Goal: Check status: Check status

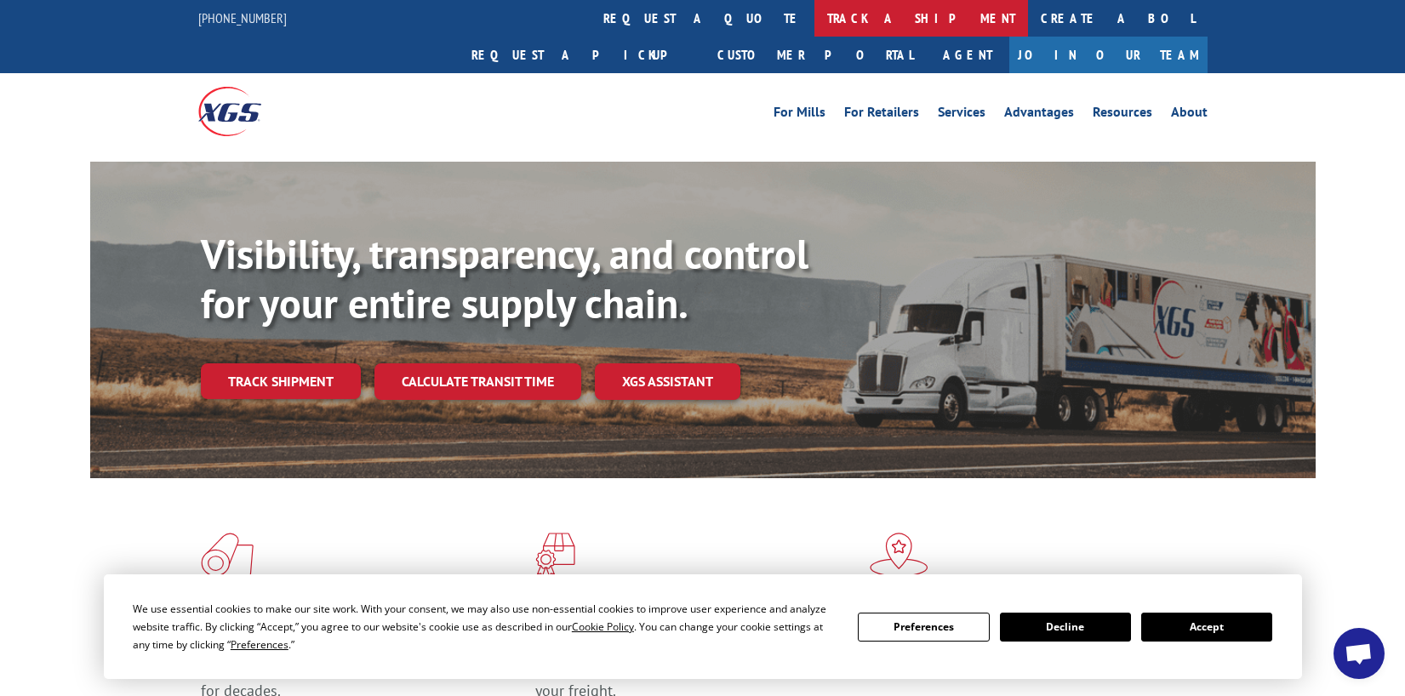
click at [814, 20] on link "track a shipment" at bounding box center [921, 18] width 214 height 37
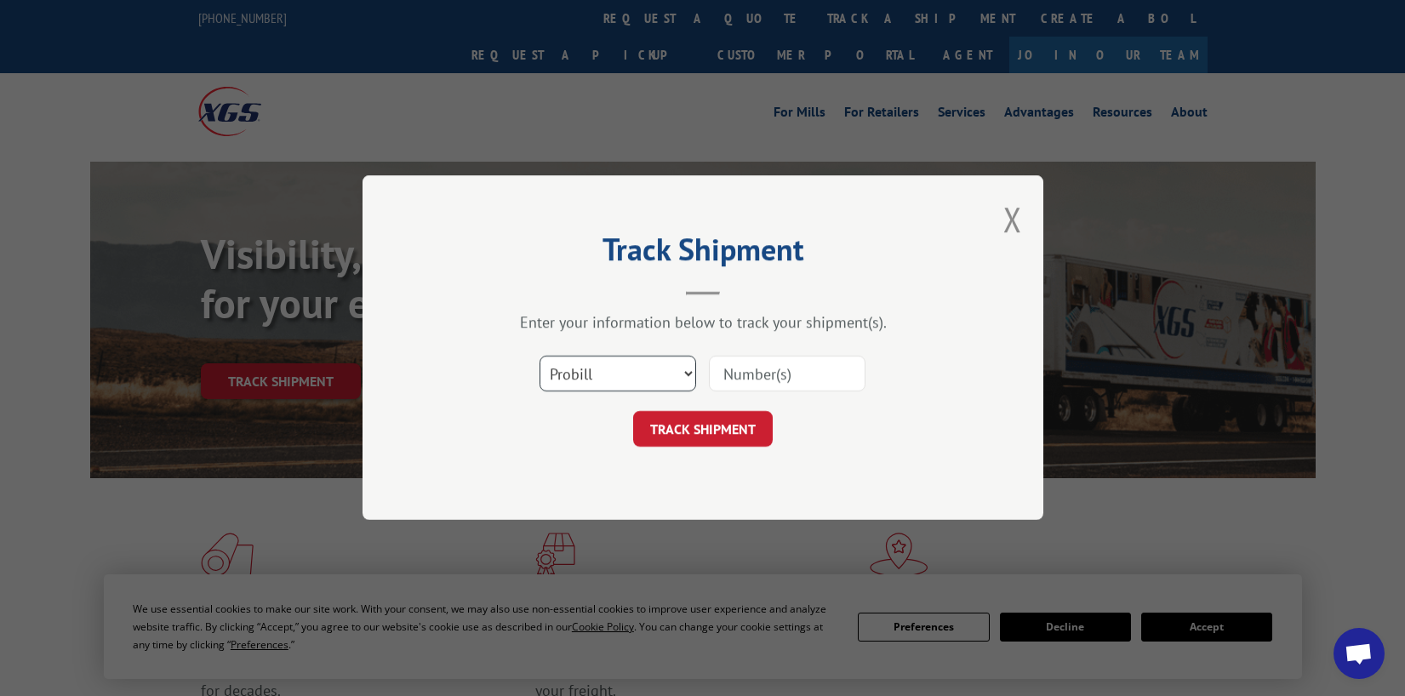
click at [692, 374] on select "Select category... Probill BOL PO" at bounding box center [617, 375] width 157 height 36
select select "bol"
click at [539, 357] on select "Select category... Probill BOL PO" at bounding box center [617, 375] width 157 height 36
click at [744, 377] on input at bounding box center [787, 375] width 157 height 36
type input "70446"
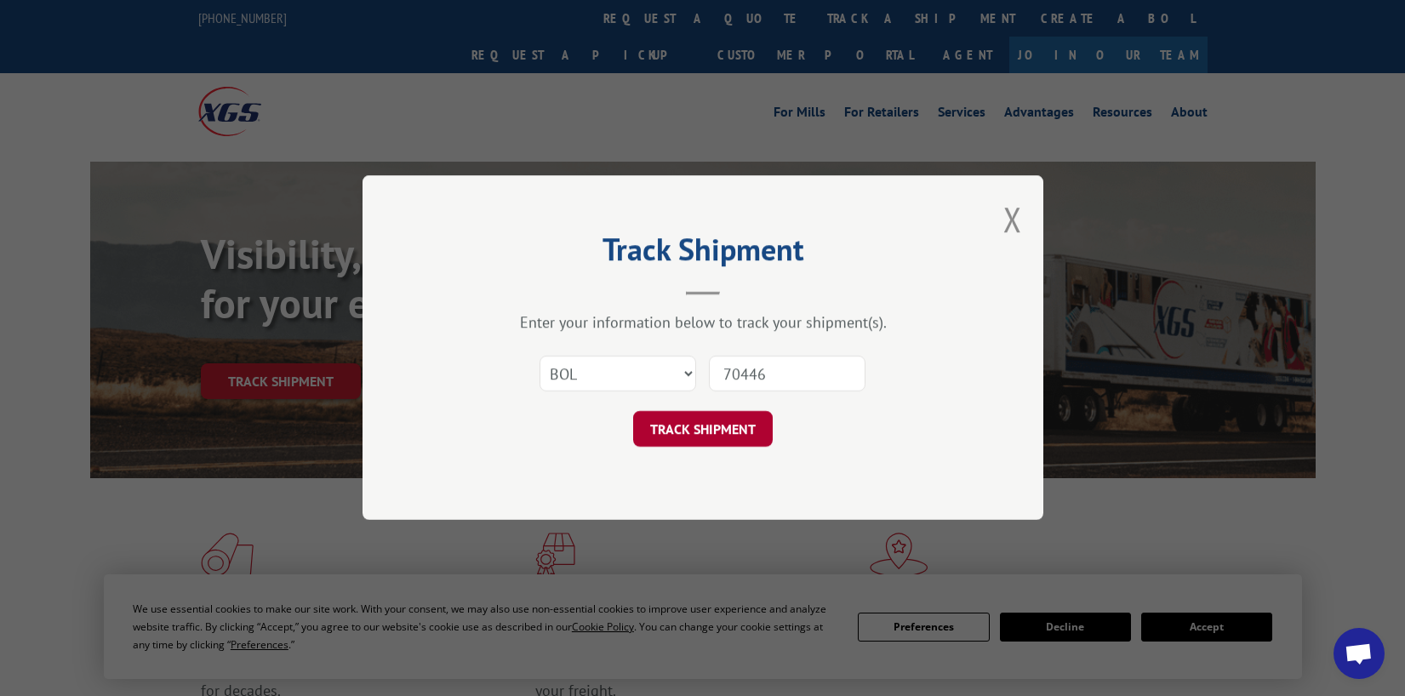
click at [740, 430] on button "TRACK SHIPMENT" at bounding box center [703, 430] width 140 height 36
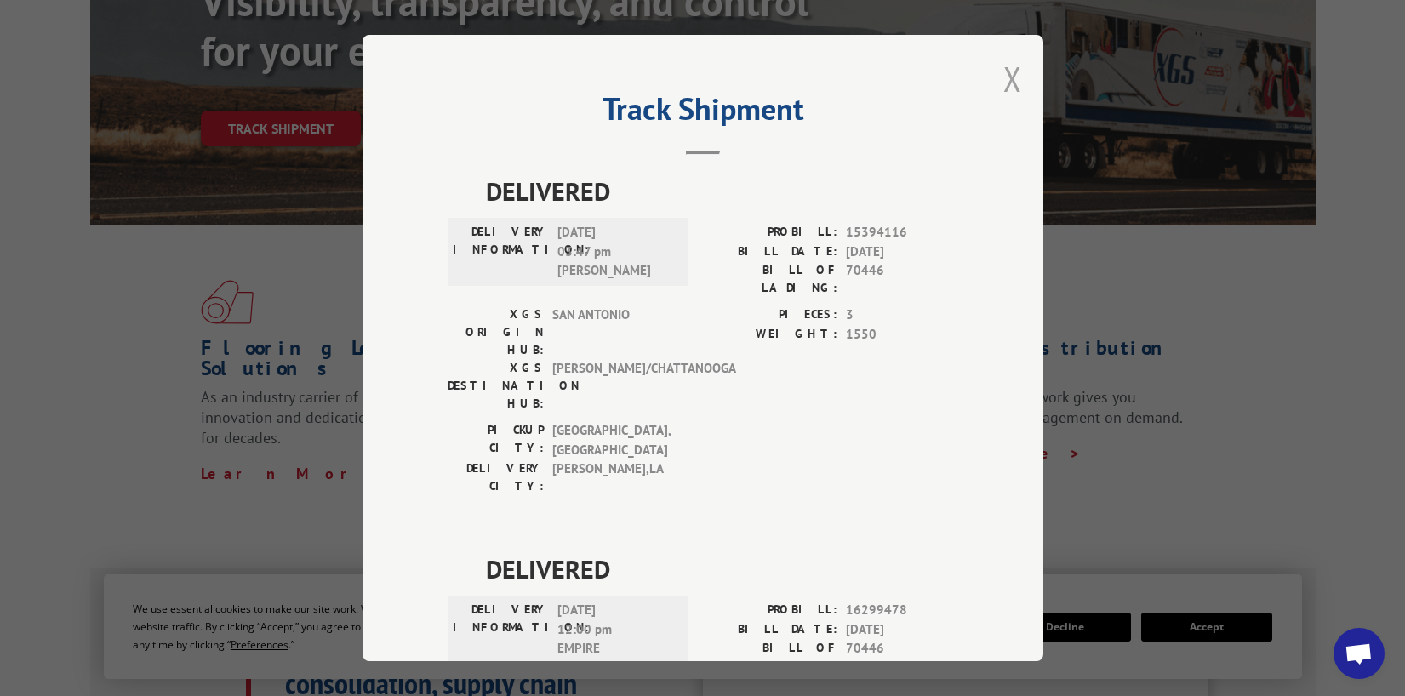
click at [1003, 88] on button "Close modal" at bounding box center [1012, 78] width 19 height 45
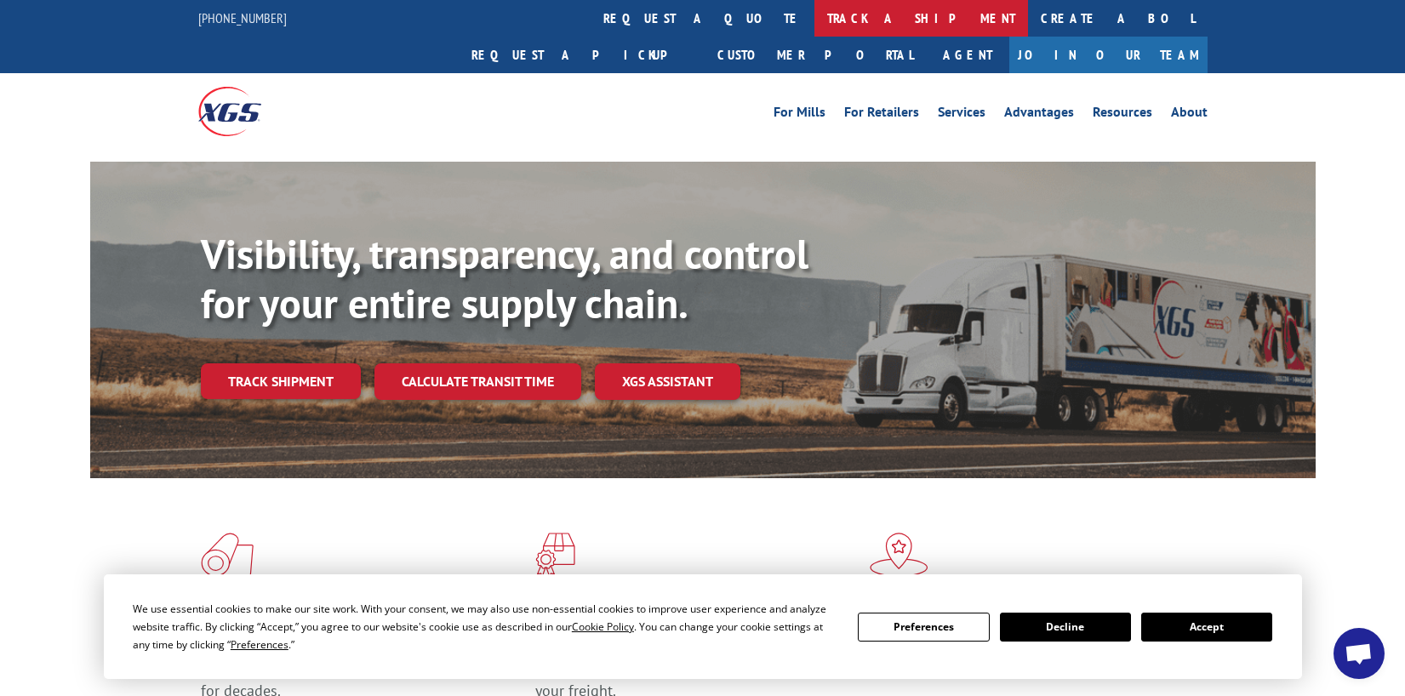
click at [814, 18] on link "track a shipment" at bounding box center [921, 18] width 214 height 37
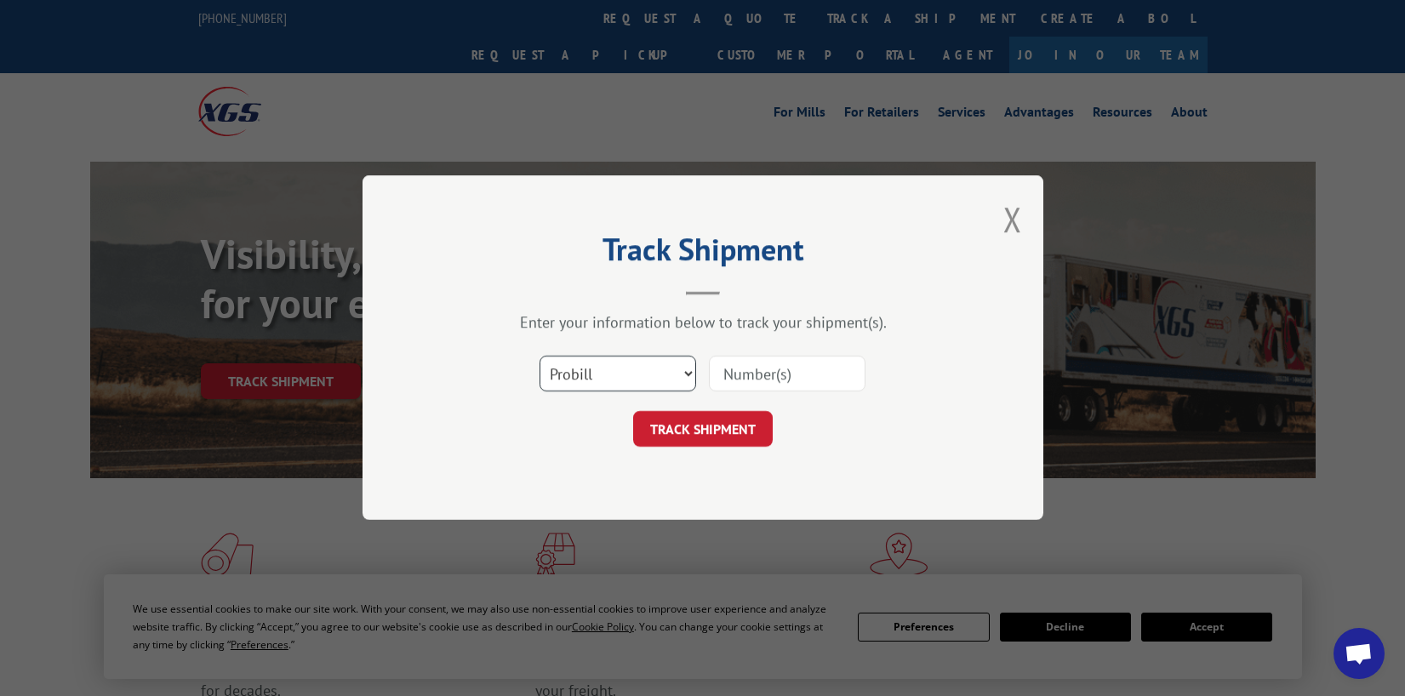
click at [687, 372] on select "Select category... Probill BOL PO" at bounding box center [617, 375] width 157 height 36
select select "bol"
click at [539, 357] on select "Select category... Probill BOL PO" at bounding box center [617, 375] width 157 height 36
click at [761, 379] on input at bounding box center [787, 375] width 157 height 36
type input "80620"
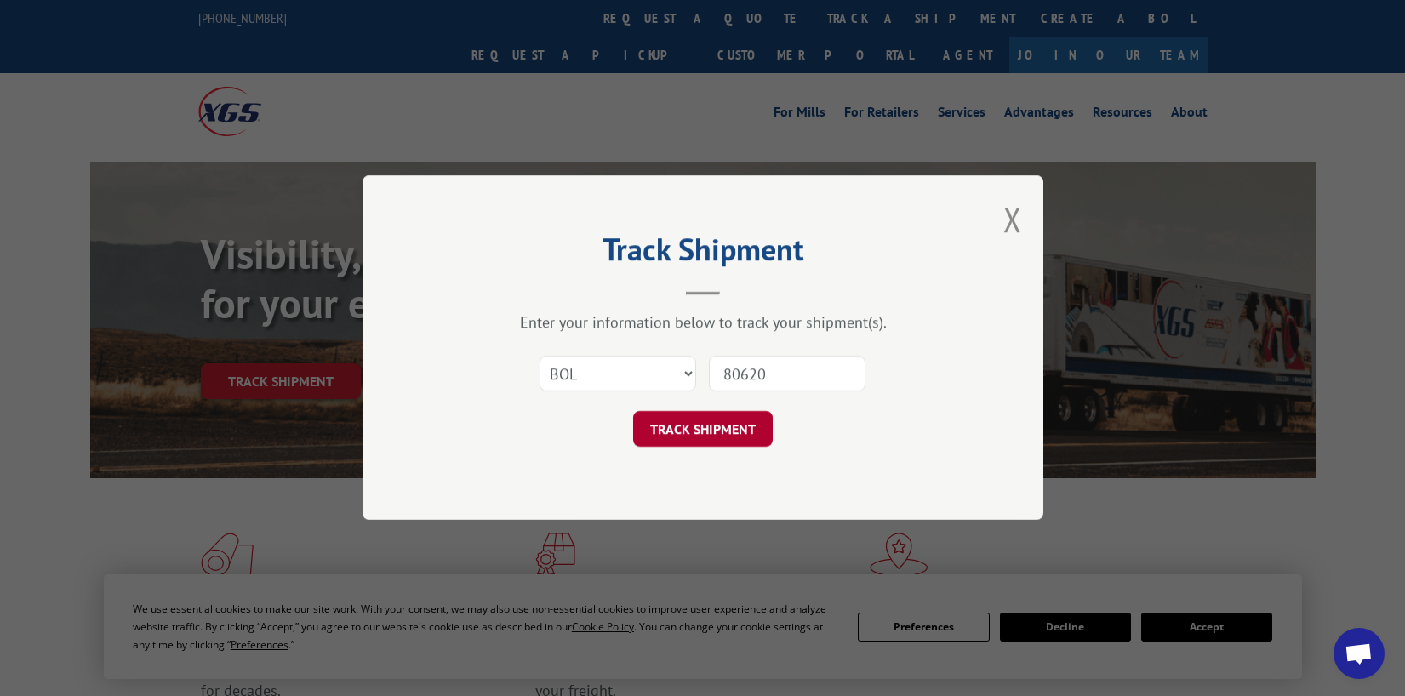
click at [740, 427] on button "TRACK SHIPMENT" at bounding box center [703, 430] width 140 height 36
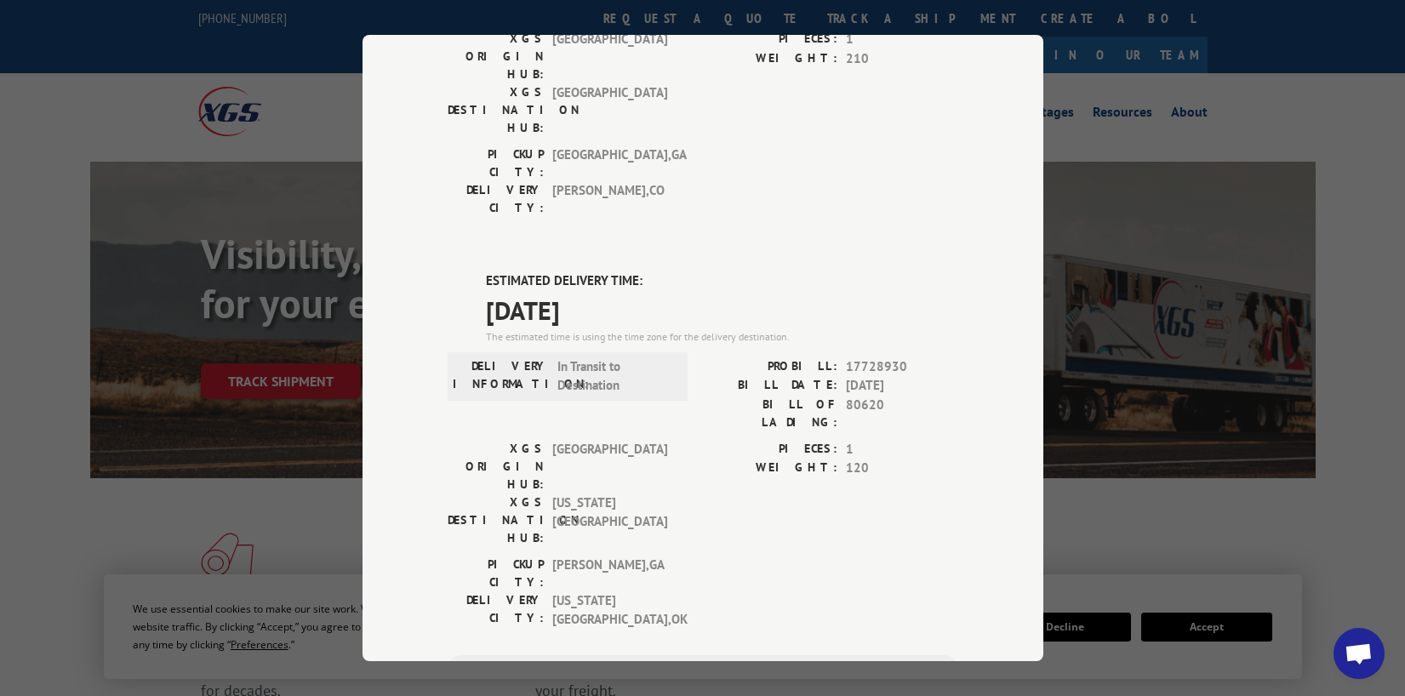
scroll to position [654, 0]
click at [479, 268] on div "ESTIMATED DELIVERY TIME: [DATE] The estimated time is using the time zone for t…" at bounding box center [703, 575] width 511 height 614
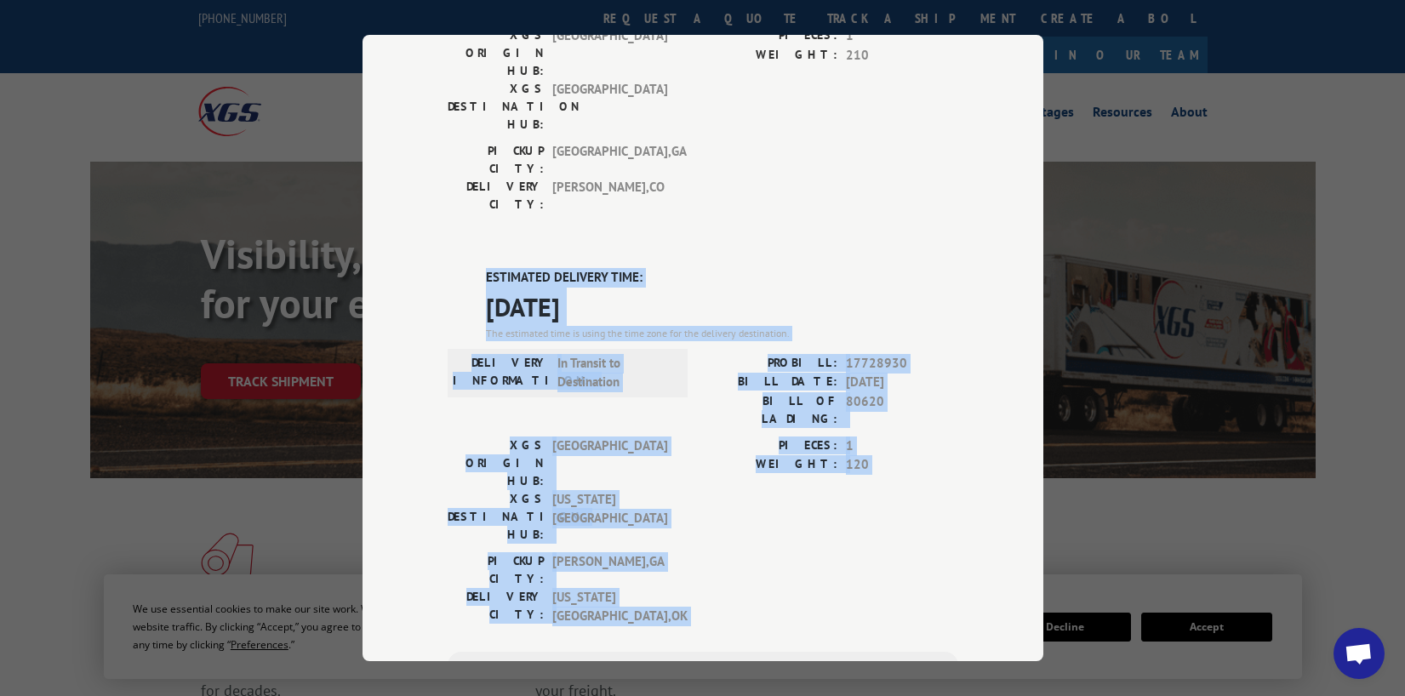
drag, startPoint x: 481, startPoint y: 87, endPoint x: 476, endPoint y: 366, distance: 279.1
click at [475, 367] on div "ESTIMATED DELIVERY TIME: [DATE] The estimated time is using the time zone for t…" at bounding box center [703, 575] width 511 height 614
copy div "ESTIMATED DELIVERY TIME: [DATE] The estimated time is using the time zone for t…"
